Goal: Find specific fact: Find specific fact

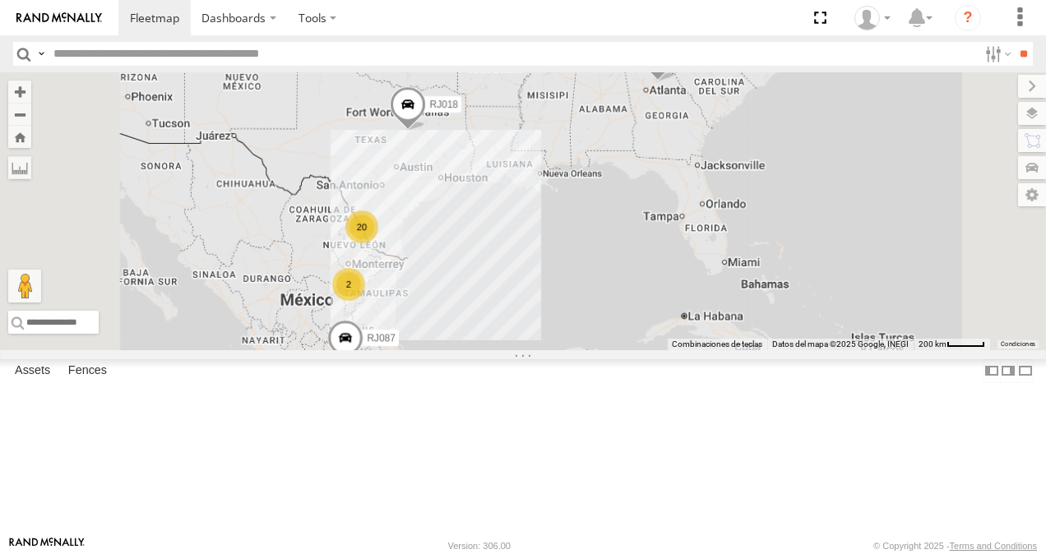
scroll to position [164, 0]
click at [0, 0] on div "XPD GLOBAL" at bounding box center [0, 0] width 0 height 0
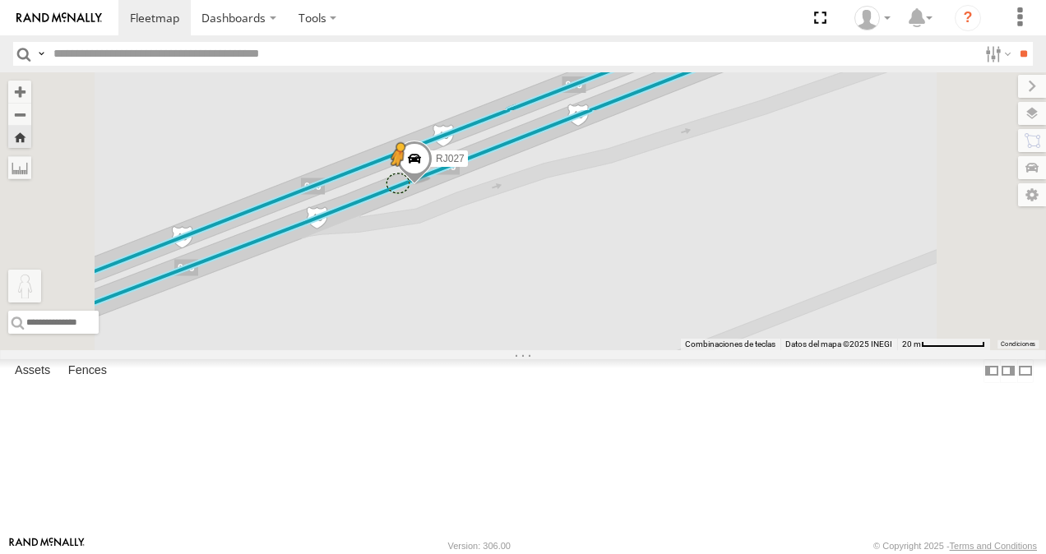
drag, startPoint x: 442, startPoint y: 469, endPoint x: 604, endPoint y: 275, distance: 252.8
click at [604, 275] on div "RJ027 Para activar la función de arrastrar con el teclado, presiona Alt + Intro…" at bounding box center [523, 211] width 1046 height 278
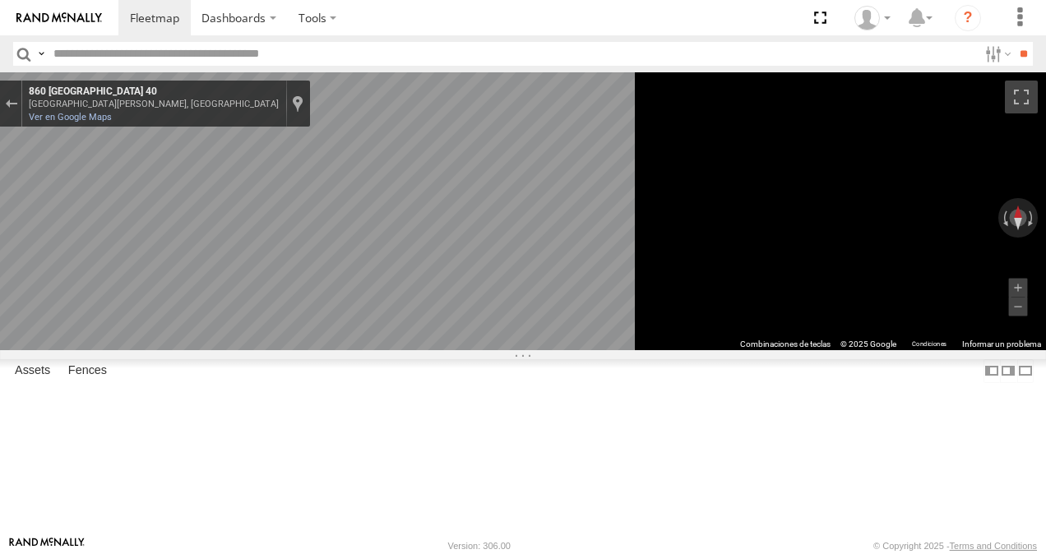
click at [279, 104] on div "[GEOGRAPHIC_DATA][PERSON_NAME], [GEOGRAPHIC_DATA]" at bounding box center [154, 104] width 250 height 11
copy div "[GEOGRAPHIC_DATA][PERSON_NAME], [GEOGRAPHIC_DATA] 860 [GEOGRAPHIC_DATA] 40"
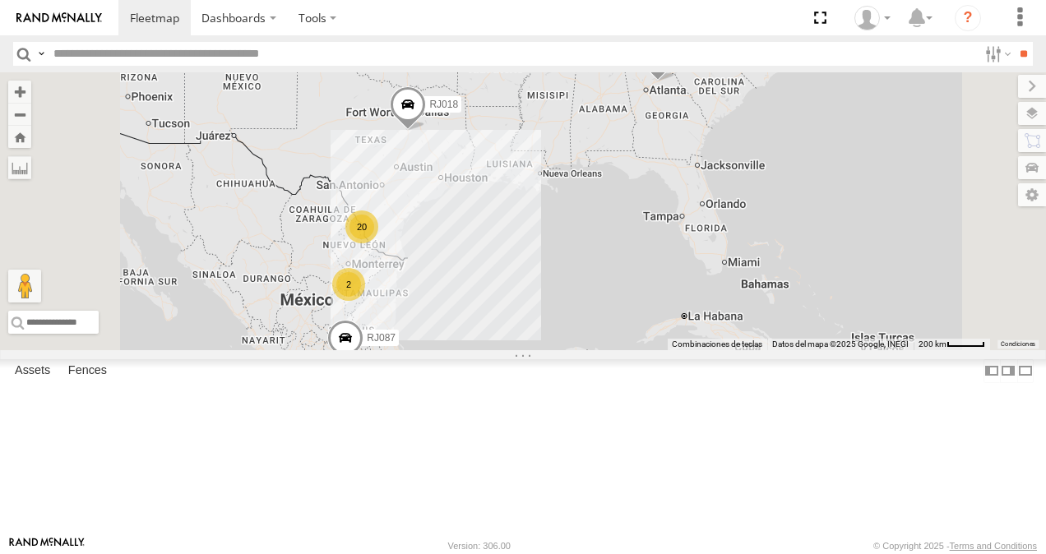
click at [0, 0] on div "XPD GLOBAL" at bounding box center [0, 0] width 0 height 0
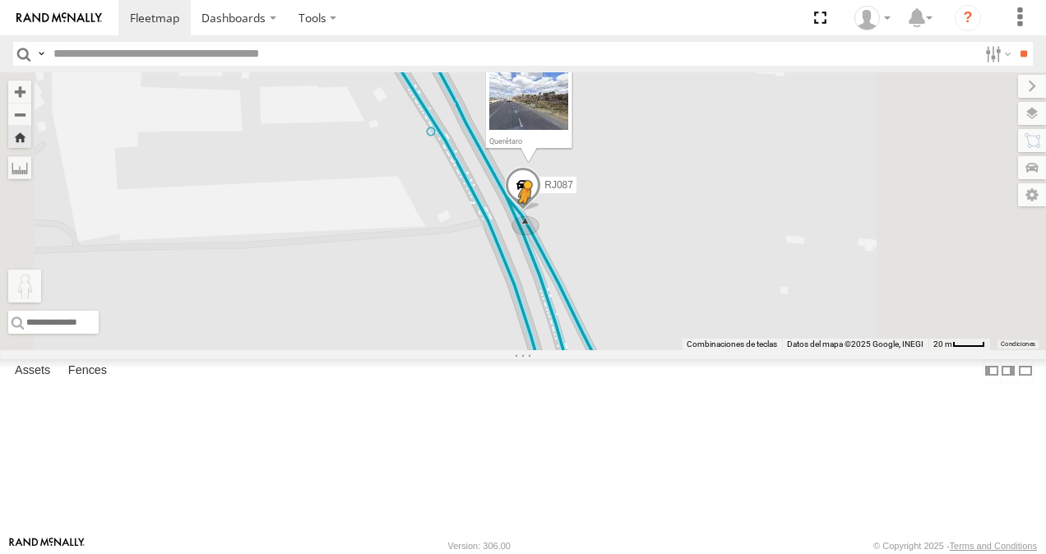
drag, startPoint x: 441, startPoint y: 472, endPoint x: 733, endPoint y: 309, distance: 335.0
click at [733, 309] on div "RJ087 Para activar la función de arrastrar con el teclado, presiona Alt + Intro…" at bounding box center [523, 211] width 1046 height 278
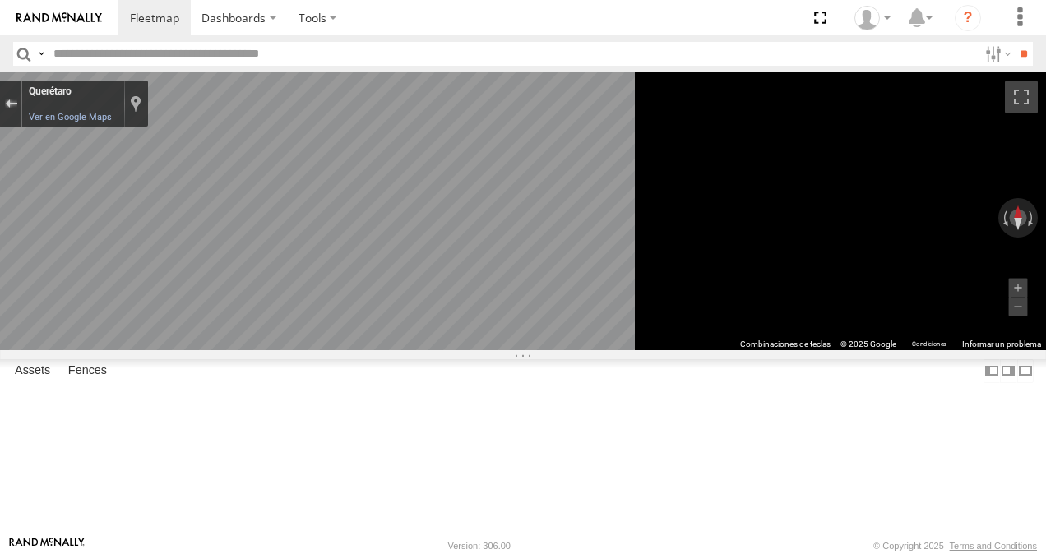
click at [17, 100] on div "Sal de Street View" at bounding box center [11, 104] width 12 height 10
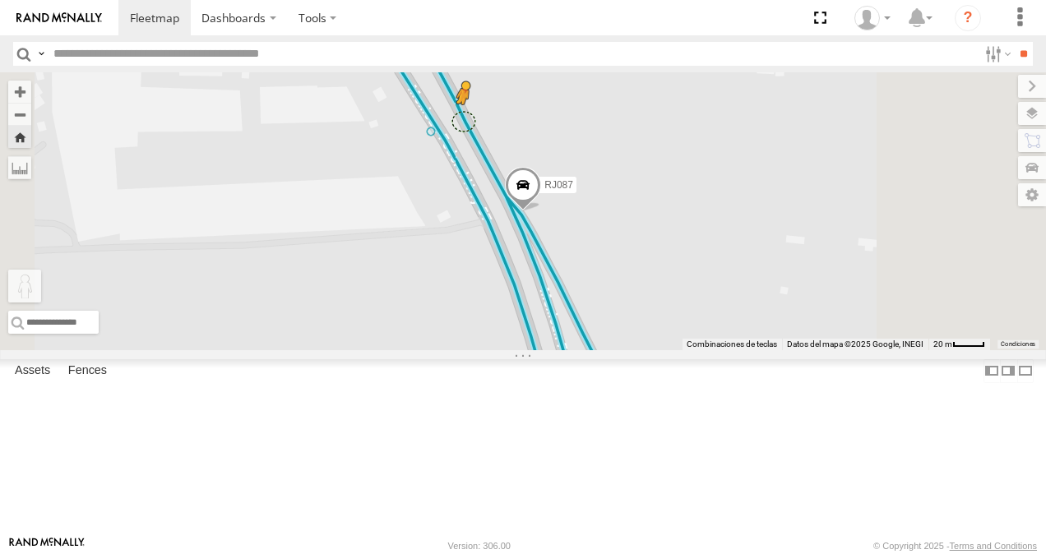
drag, startPoint x: 447, startPoint y: 472, endPoint x: 669, endPoint y: 212, distance: 341.8
click at [669, 212] on div "RJ087 Para activar la función de arrastrar con el teclado, presiona Alt + Intro…" at bounding box center [523, 211] width 1046 height 278
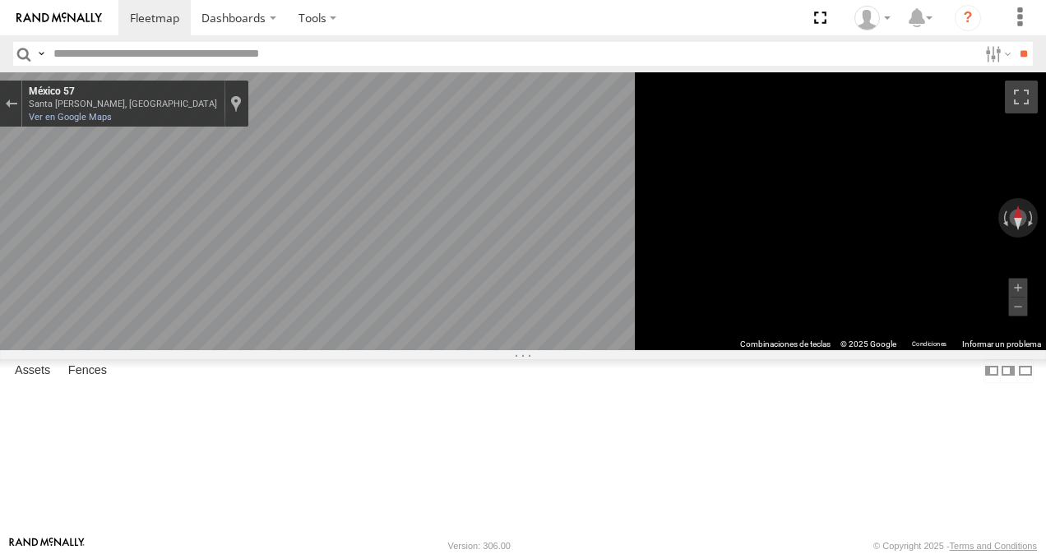
click at [217, 102] on div "Santa Rosa Jáuregui, Querétaro" at bounding box center [123, 104] width 188 height 11
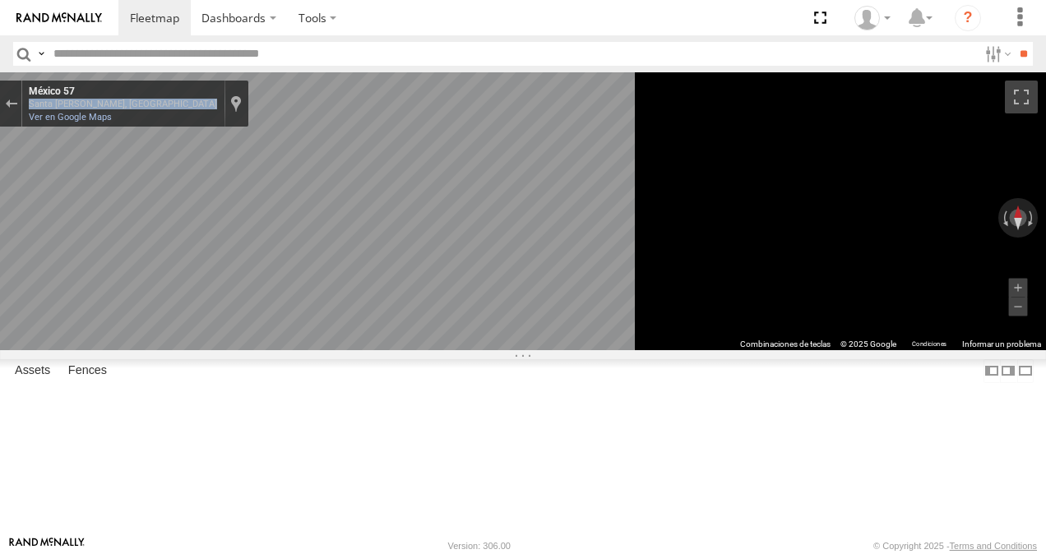
copy div "Santa Rosa Jáuregui, Querétaro México 57"
